Goal: Information Seeking & Learning: Check status

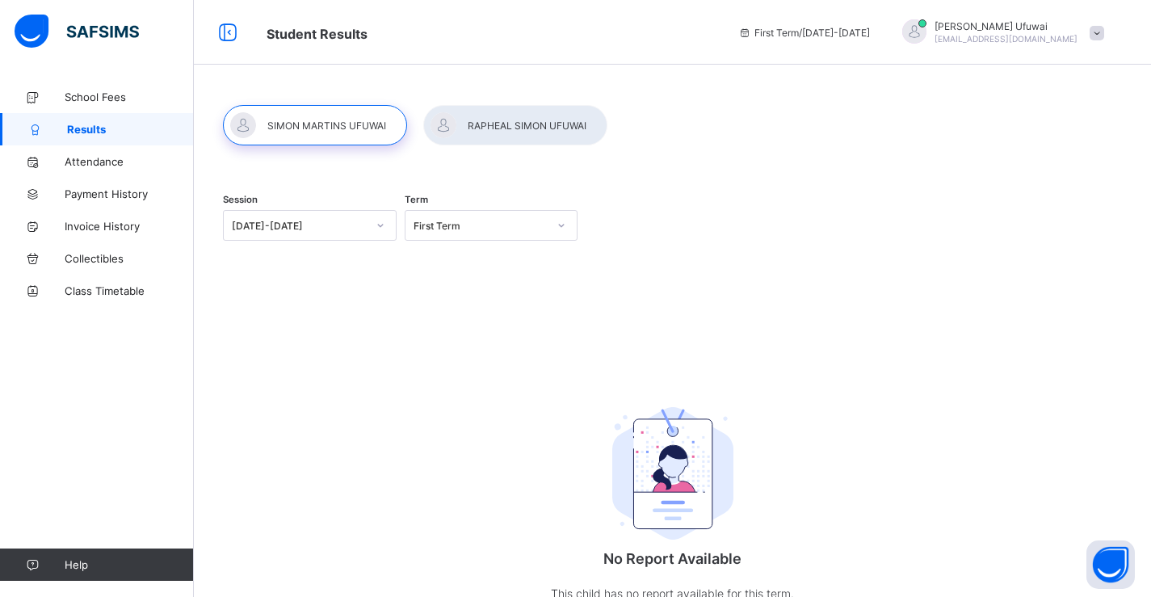
scroll to position [11, 0]
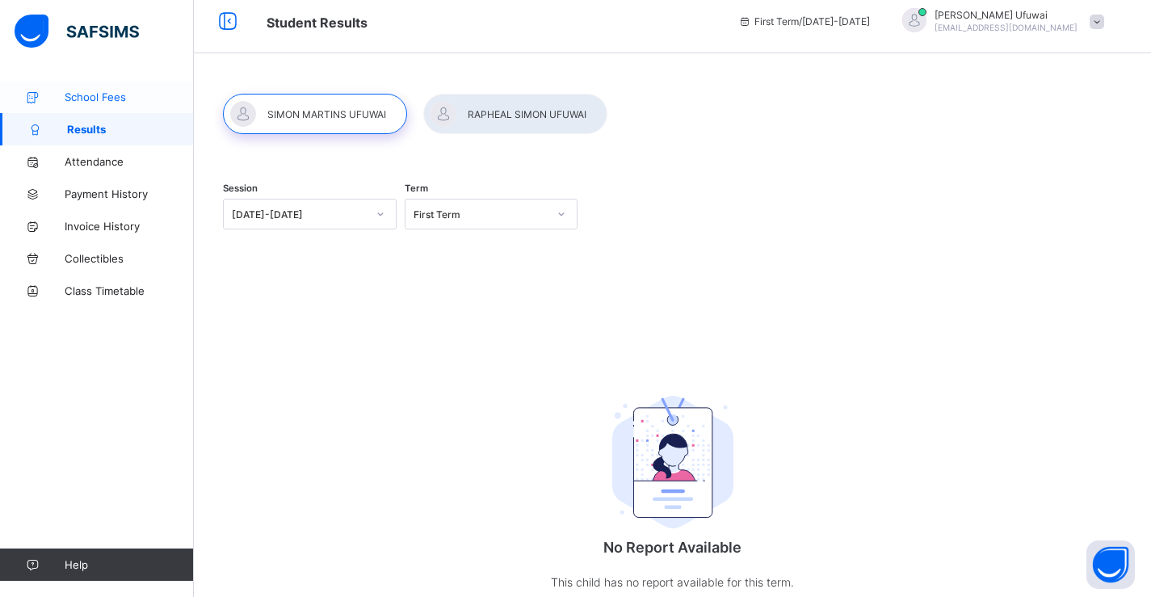
click at [77, 94] on span "School Fees" at bounding box center [129, 96] width 129 height 13
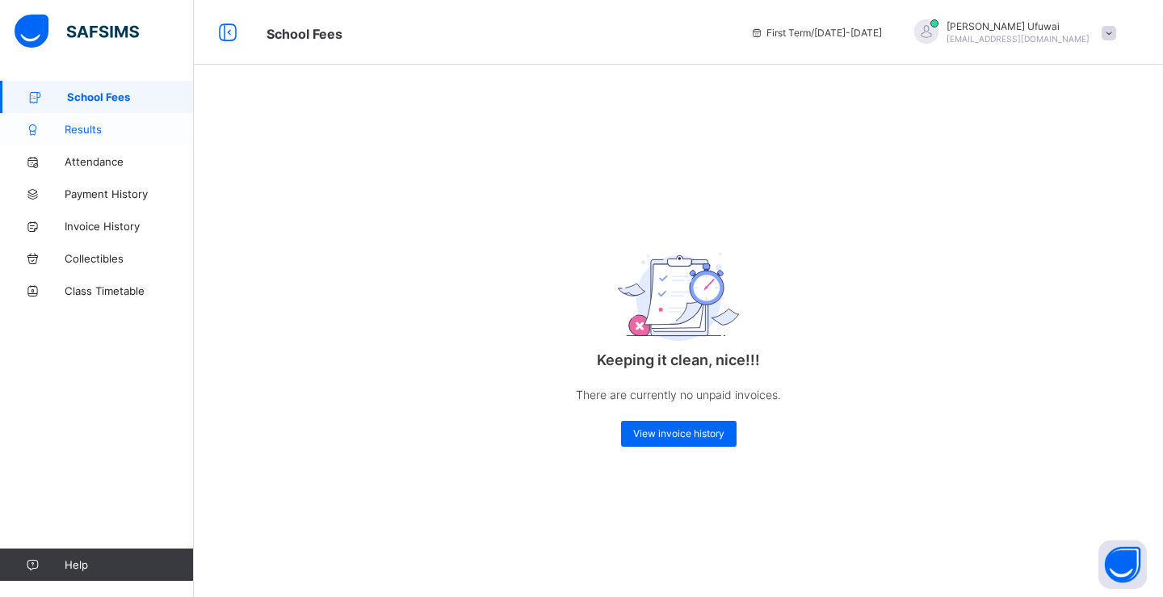
click at [80, 130] on span "Results" at bounding box center [129, 129] width 129 height 13
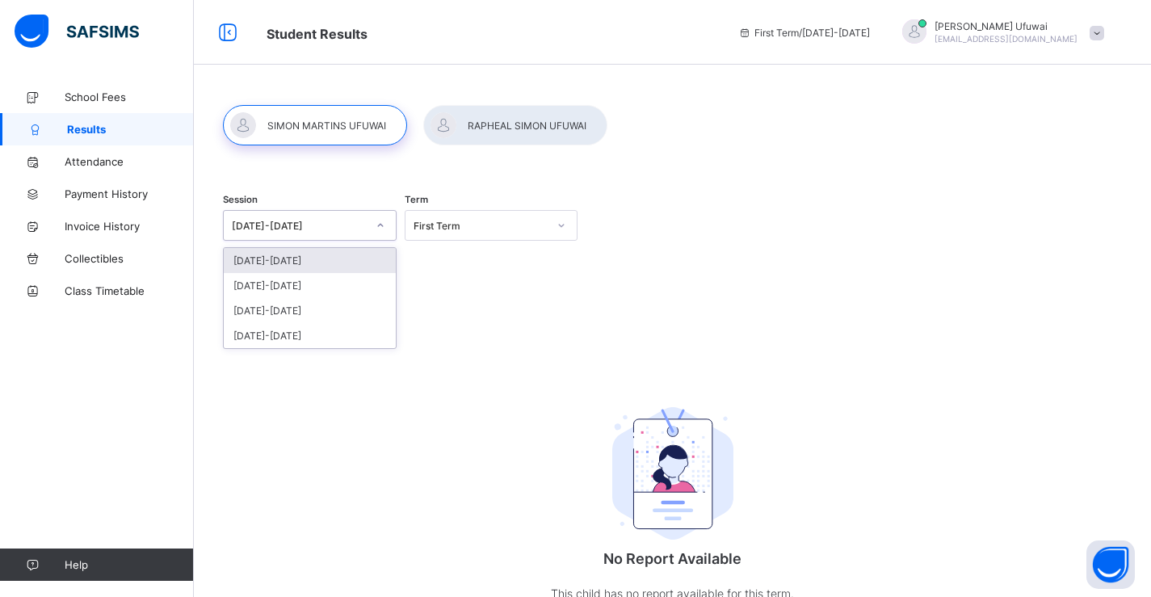
click at [382, 226] on icon at bounding box center [380, 225] width 6 height 3
click at [290, 286] on div "[DATE]-[DATE]" at bounding box center [310, 285] width 172 height 25
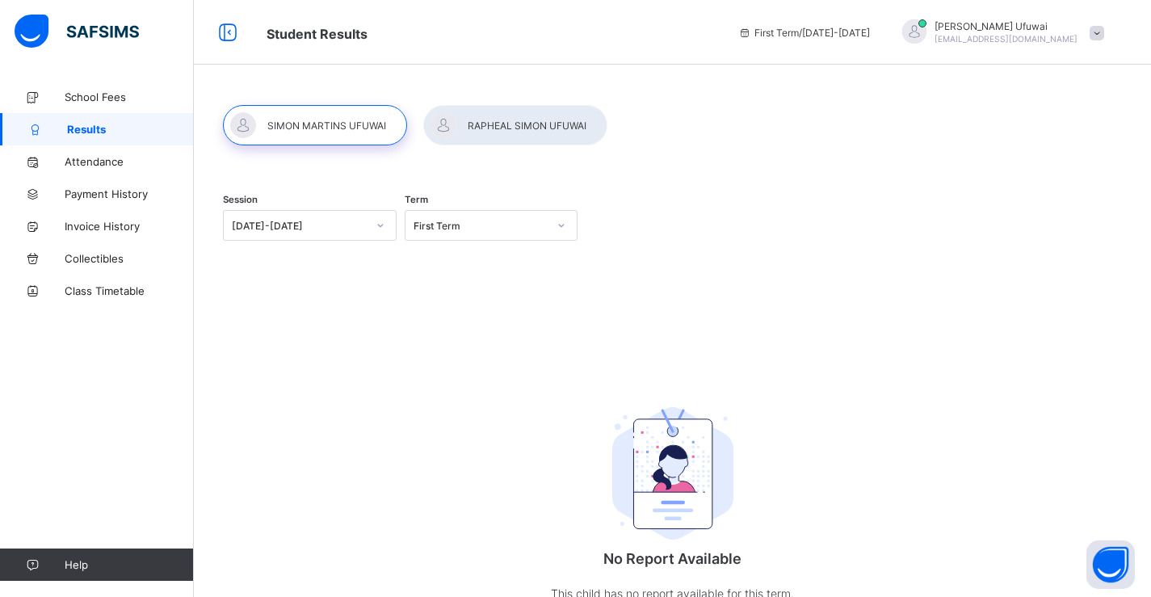
click at [523, 303] on div "Session 2024-2025 Term First Term No Report Available This child has no report …" at bounding box center [672, 407] width 899 height 458
click at [566, 229] on icon at bounding box center [562, 225] width 10 height 16
click at [507, 261] on div "First Term" at bounding box center [492, 260] width 172 height 25
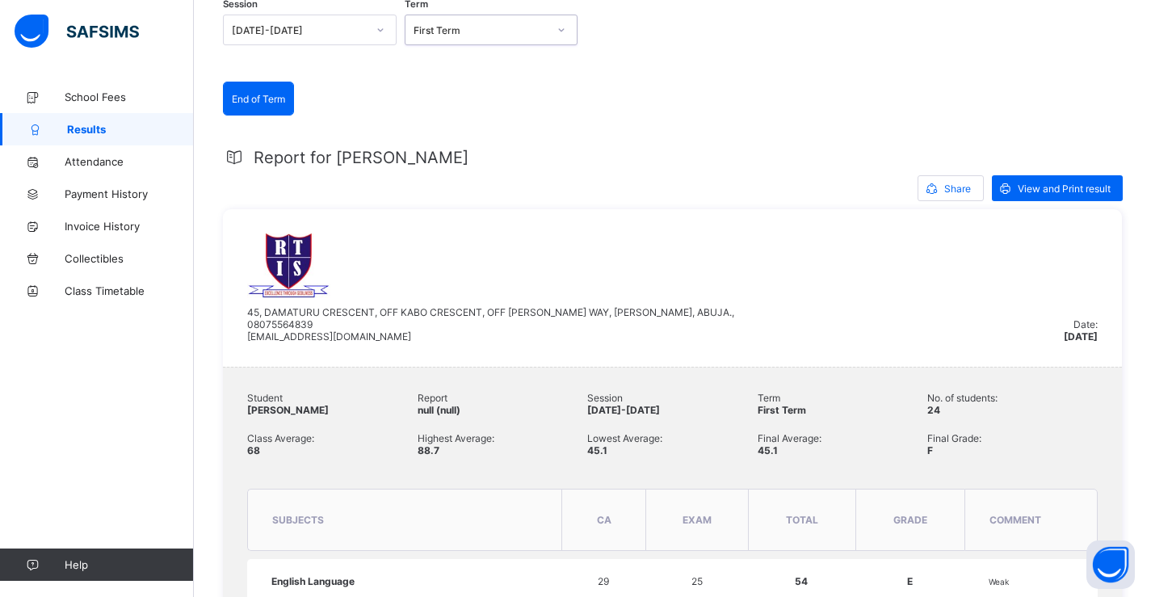
scroll to position [162, 0]
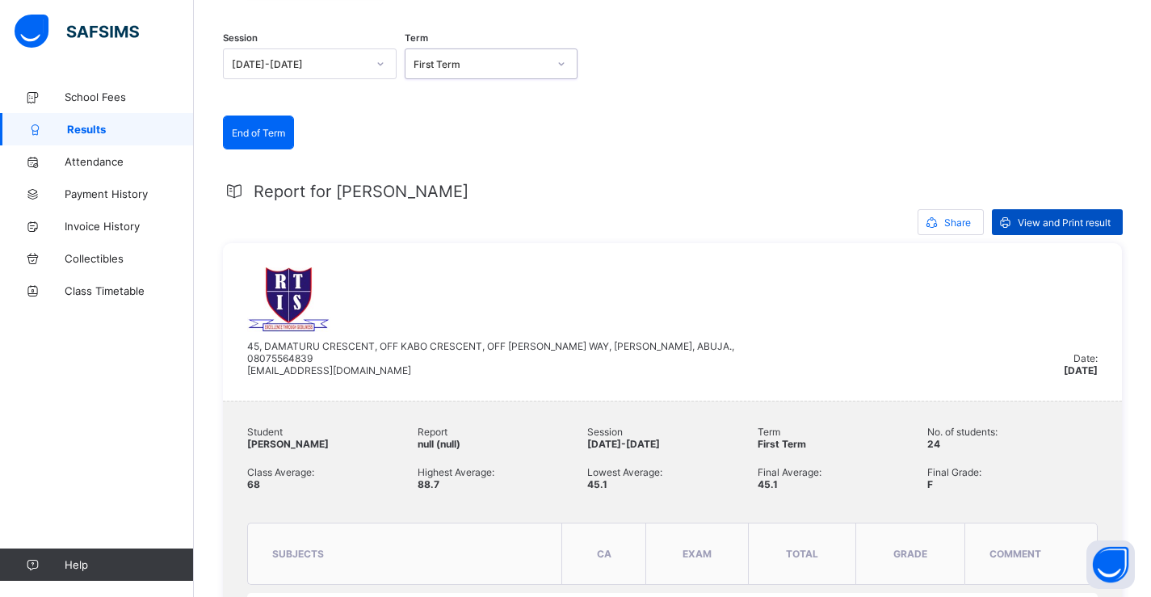
click at [1032, 223] on span "View and Print result" at bounding box center [1064, 223] width 93 height 12
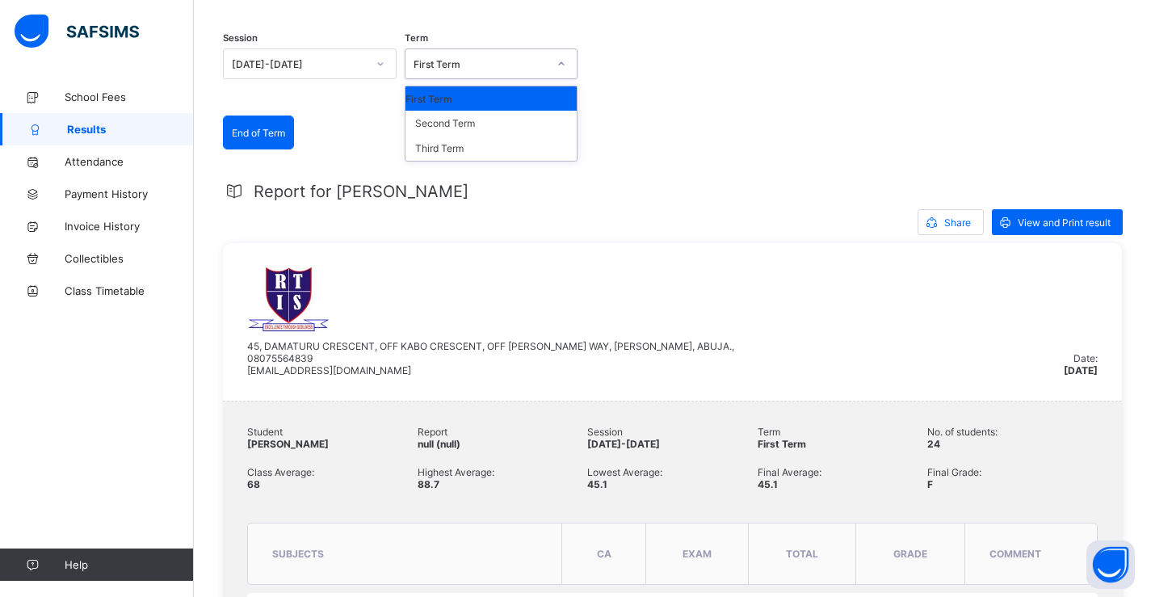
click at [566, 66] on icon at bounding box center [562, 64] width 10 height 16
click at [516, 123] on div "Second Term" at bounding box center [492, 123] width 172 height 25
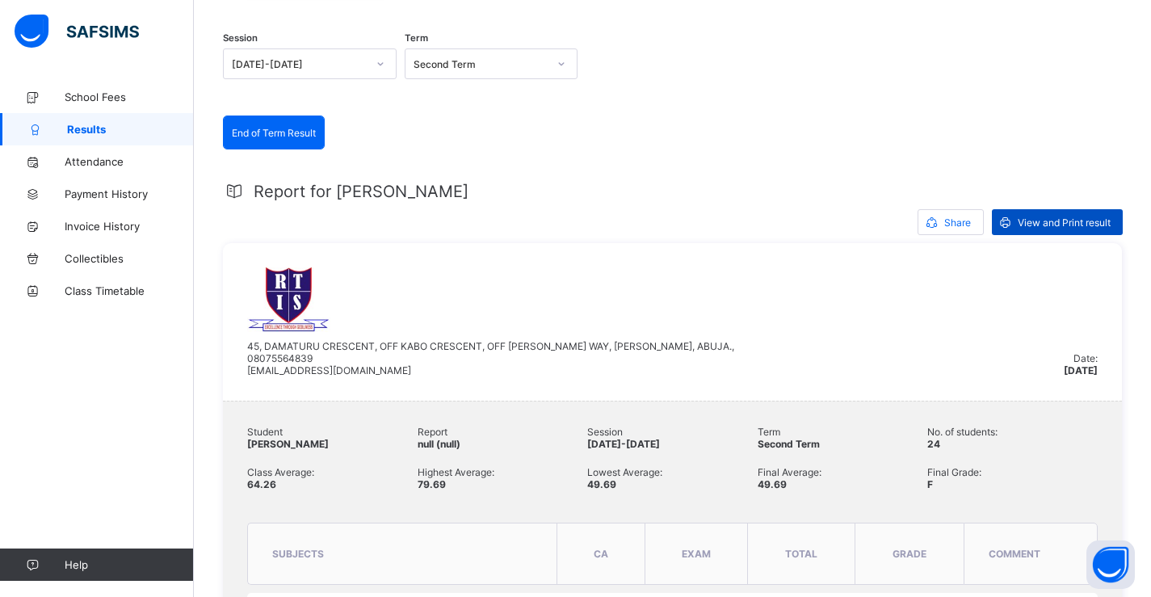
click at [1032, 225] on span "View and Print result" at bounding box center [1064, 223] width 93 height 12
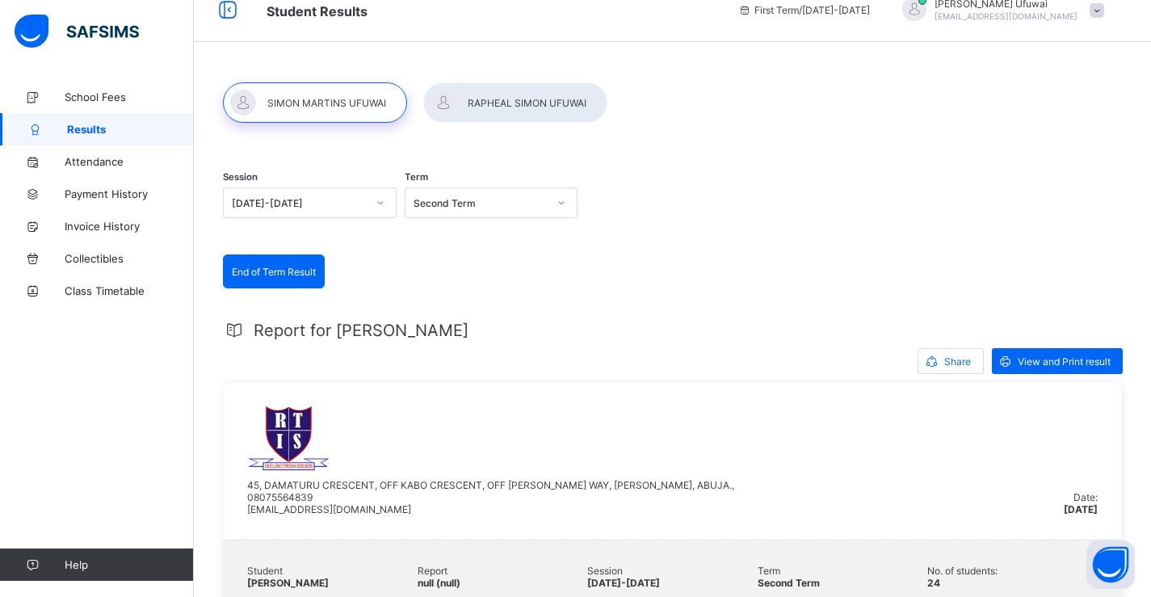
scroll to position [0, 0]
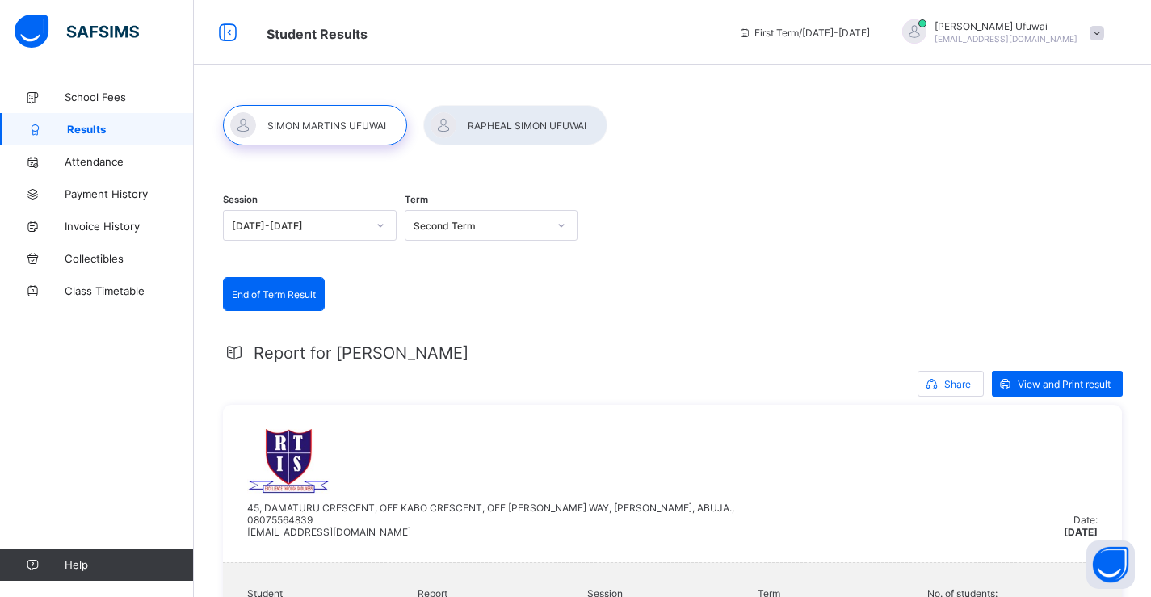
click at [486, 126] on div at bounding box center [515, 125] width 184 height 40
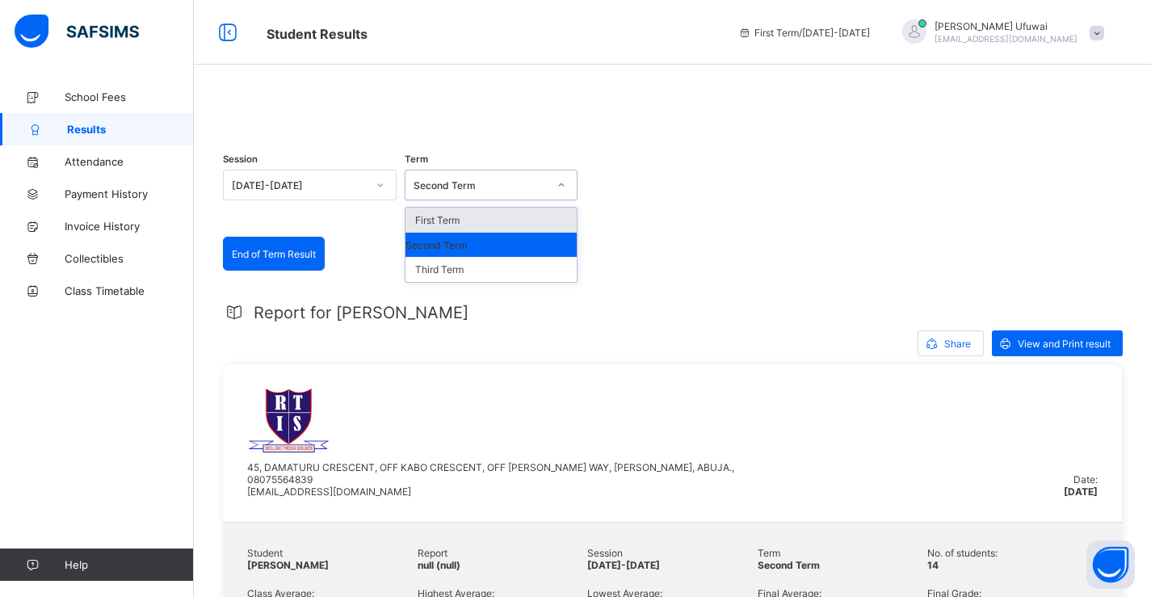
click at [562, 193] on icon at bounding box center [562, 185] width 10 height 16
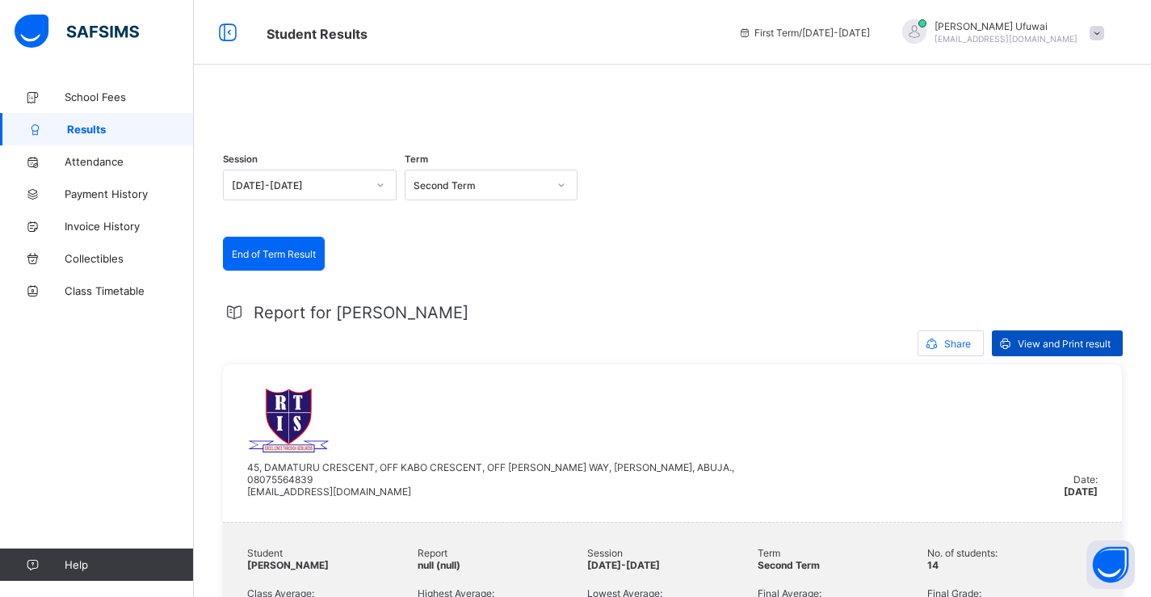
click at [1036, 350] on span "View and Print result" at bounding box center [1064, 344] width 93 height 12
click at [566, 193] on icon at bounding box center [562, 185] width 10 height 16
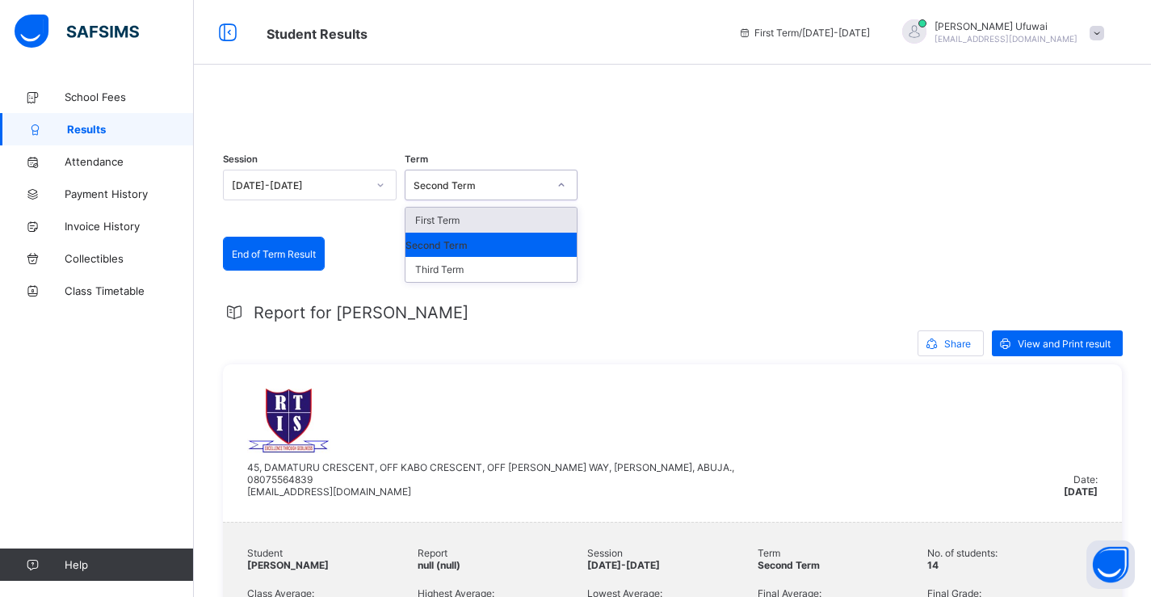
click at [462, 233] on div "First Term" at bounding box center [492, 220] width 172 height 25
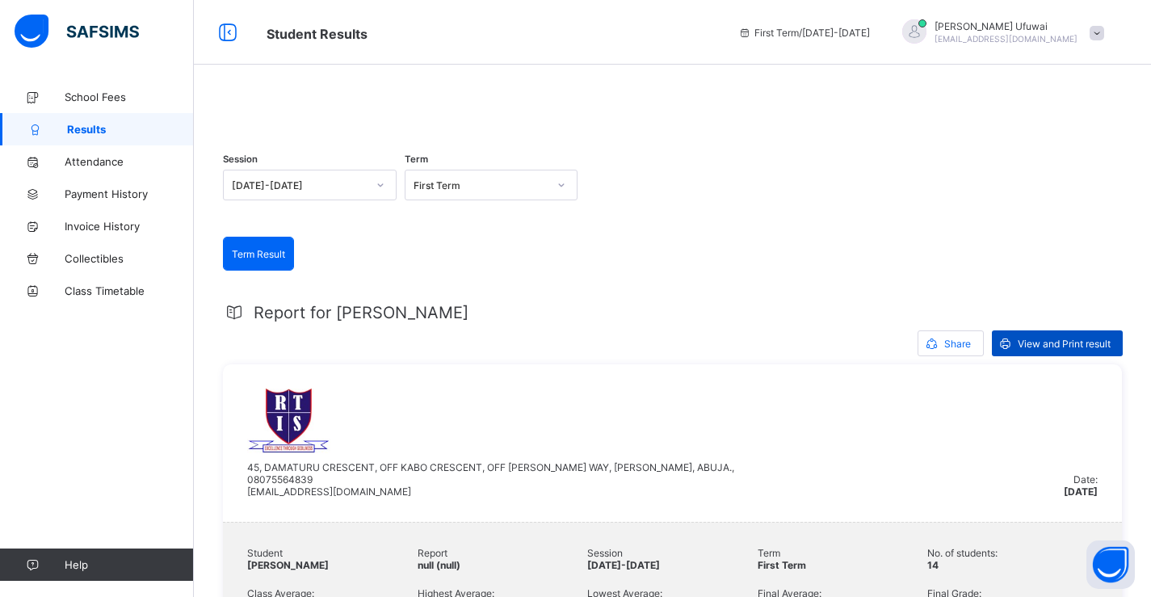
click at [1037, 350] on span "View and Print result" at bounding box center [1064, 344] width 93 height 12
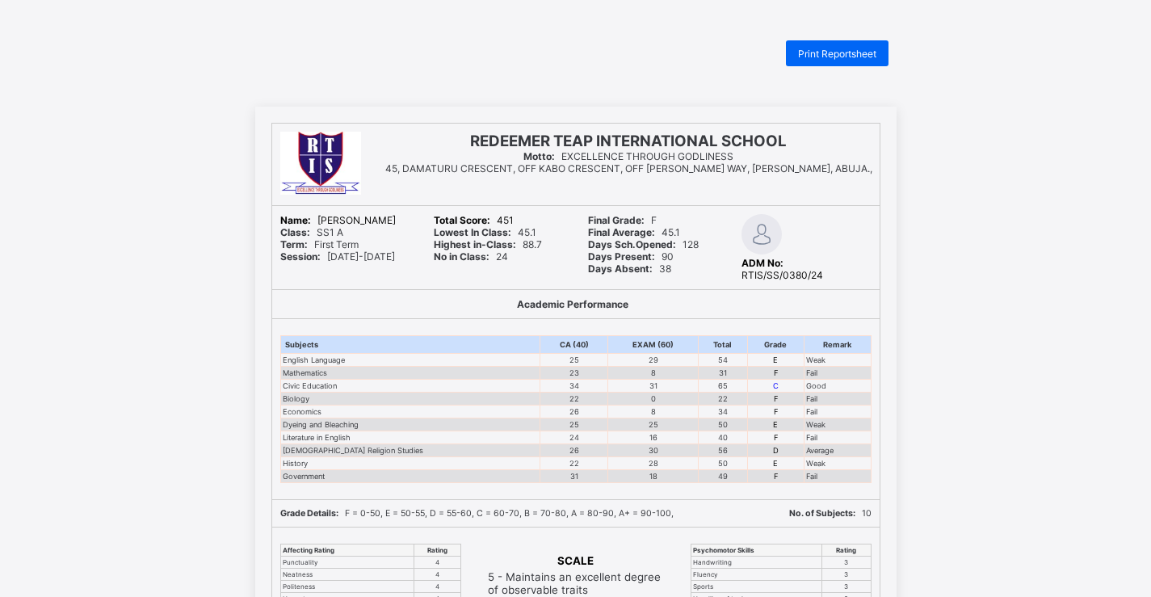
click at [808, 57] on span "Print Reportsheet" at bounding box center [837, 54] width 78 height 12
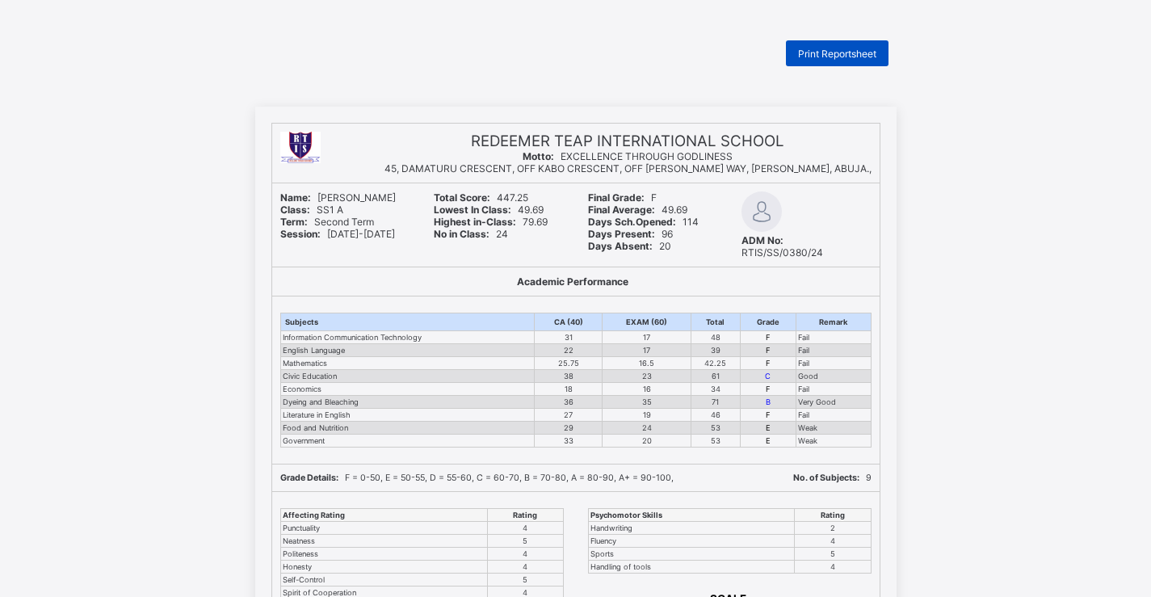
click at [813, 53] on span "Print Reportsheet" at bounding box center [837, 54] width 78 height 12
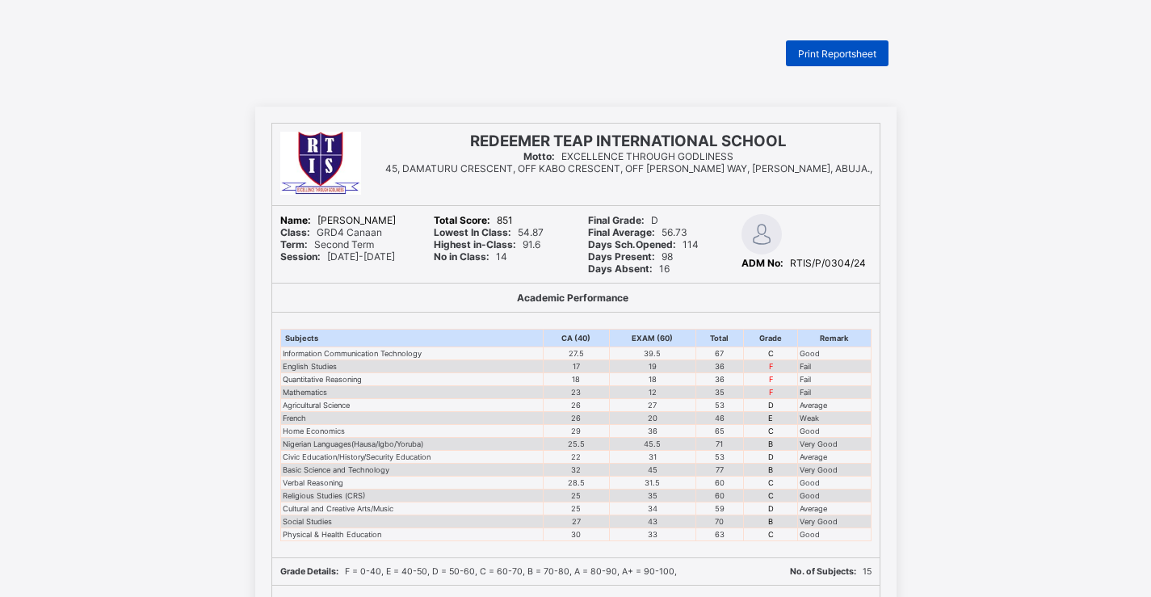
click at [816, 56] on span "Print Reportsheet" at bounding box center [837, 54] width 78 height 12
click at [822, 61] on div "Print Reportsheet" at bounding box center [837, 53] width 103 height 26
